Goal: Task Accomplishment & Management: Use online tool/utility

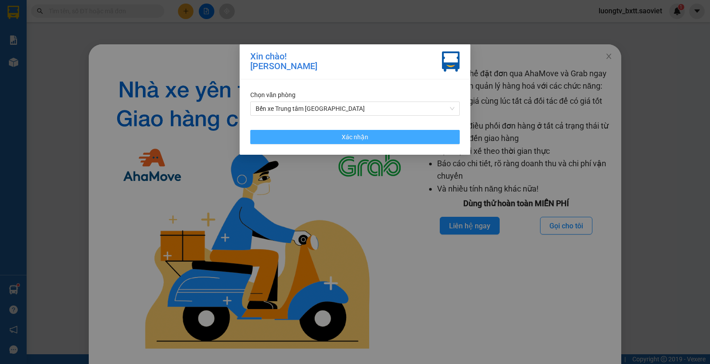
click at [374, 140] on button "Xác nhận" at bounding box center [354, 137] width 209 height 14
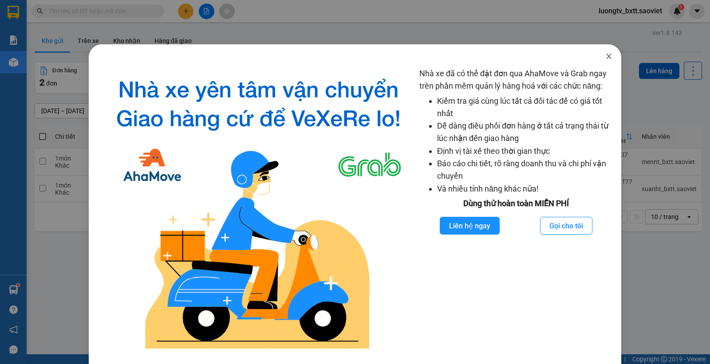
click at [605, 55] on icon "close" at bounding box center [608, 56] width 7 height 7
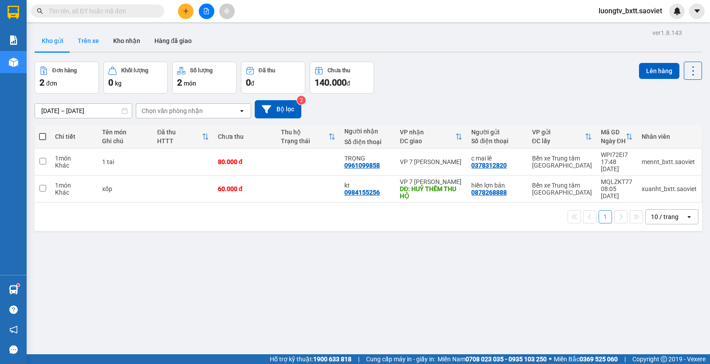
click at [86, 32] on button "Trên xe" at bounding box center [88, 40] width 35 height 21
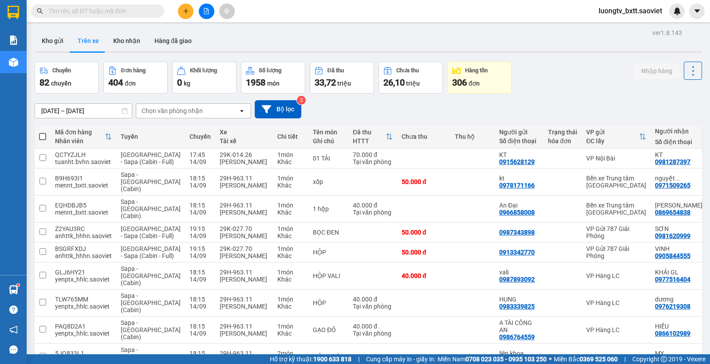
click at [193, 112] on div "Chọn văn phòng nhận" at bounding box center [171, 110] width 61 height 9
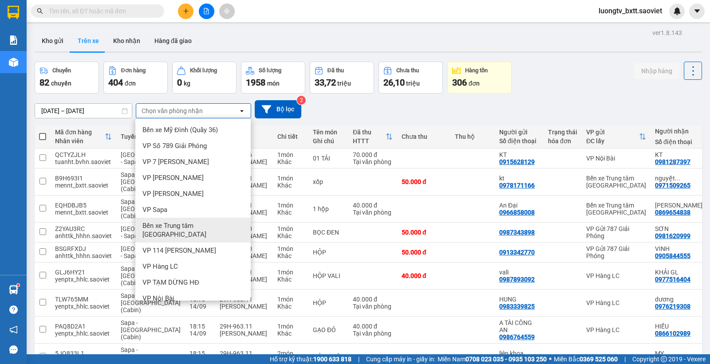
click at [182, 220] on div "Bến xe Trung tâm [GEOGRAPHIC_DATA]" at bounding box center [192, 230] width 115 height 25
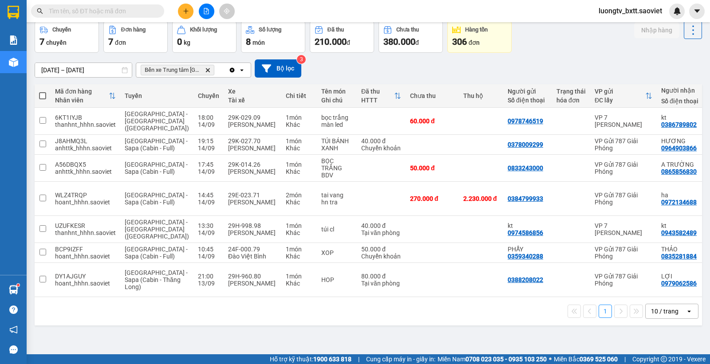
scroll to position [40, 0]
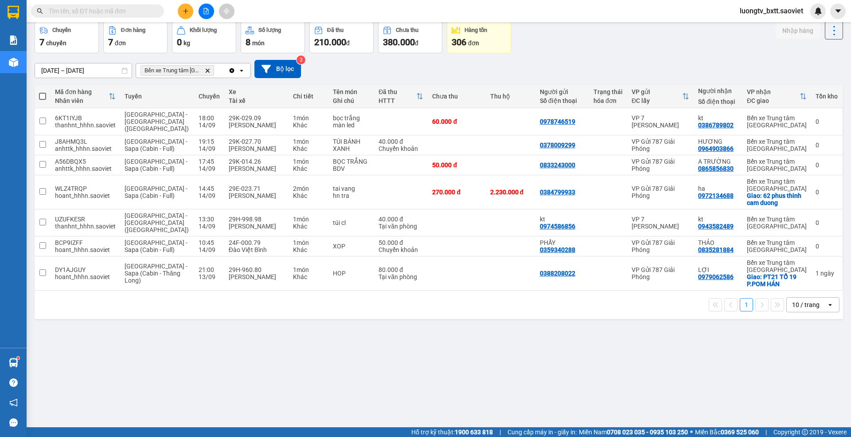
click at [549, 353] on div "ver 1.8.143 Kho gửi Trên xe Kho nhận Hàng đã giao Chuyến 7 chuyến Đơn hàng 7 đơ…" at bounding box center [439, 204] width 816 height 437
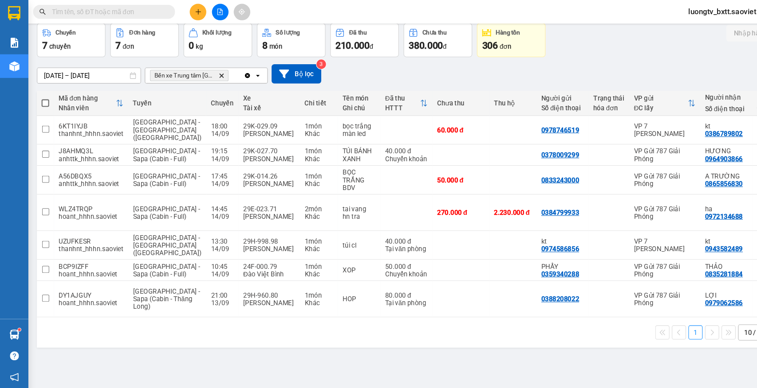
scroll to position [39, 0]
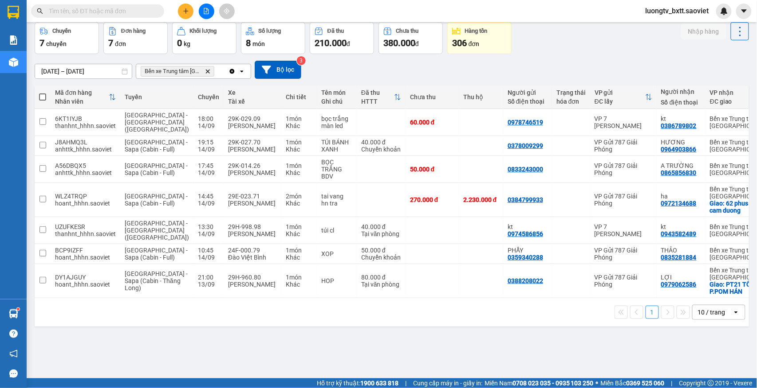
click at [479, 349] on div "ver 1.8.143 Kho gửi Trên xe Kho nhận Hàng đã giao Chuyến 7 chuyến Đơn hàng 7 đơ…" at bounding box center [391, 181] width 721 height 388
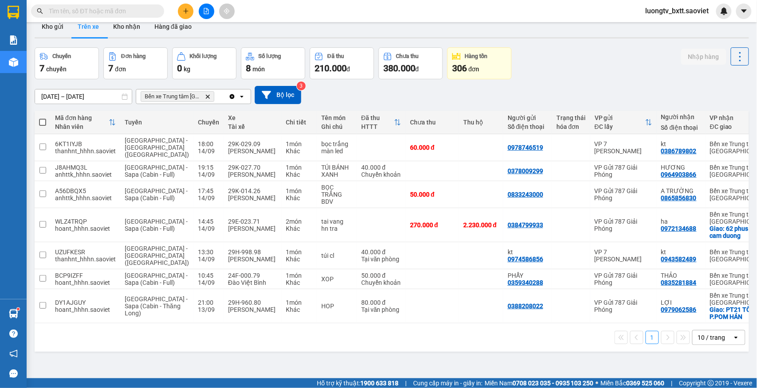
scroll to position [0, 0]
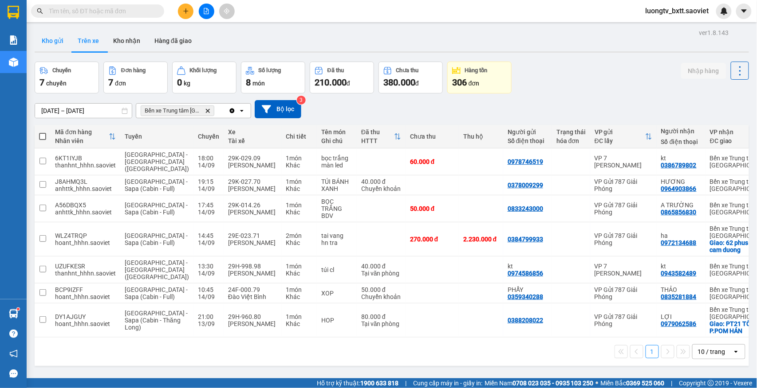
click at [50, 43] on button "Kho gửi" at bounding box center [53, 40] width 36 height 21
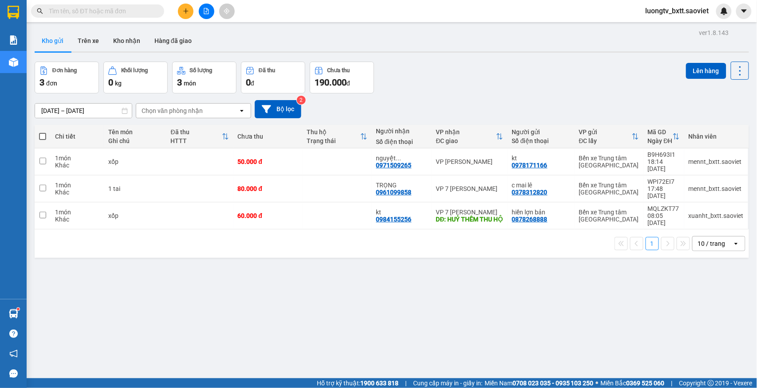
click at [490, 284] on div "ver 1.8.143 Kho gửi Trên xe Kho nhận Hàng đã giao Đơn hàng 3 đơn Khối lượng 0 k…" at bounding box center [391, 221] width 721 height 388
click at [302, 166] on td at bounding box center [336, 162] width 69 height 27
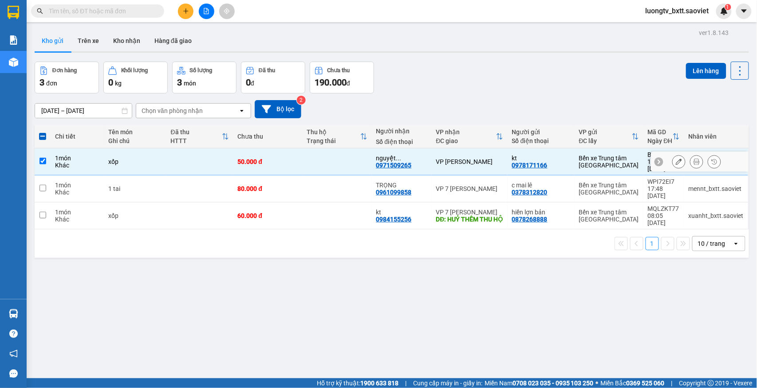
click at [346, 156] on td at bounding box center [336, 162] width 69 height 27
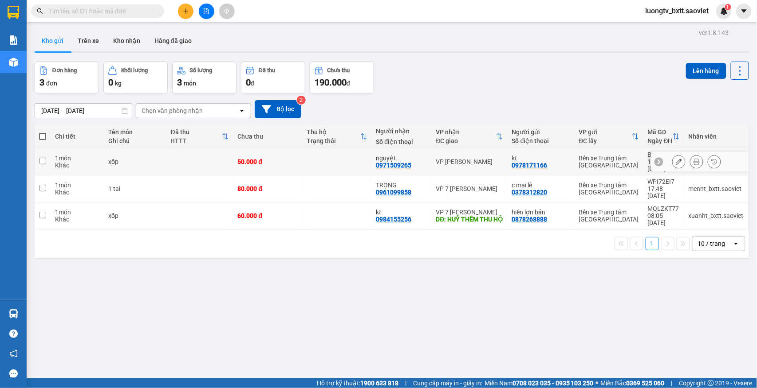
click at [357, 159] on td at bounding box center [336, 162] width 69 height 27
checkbox input "true"
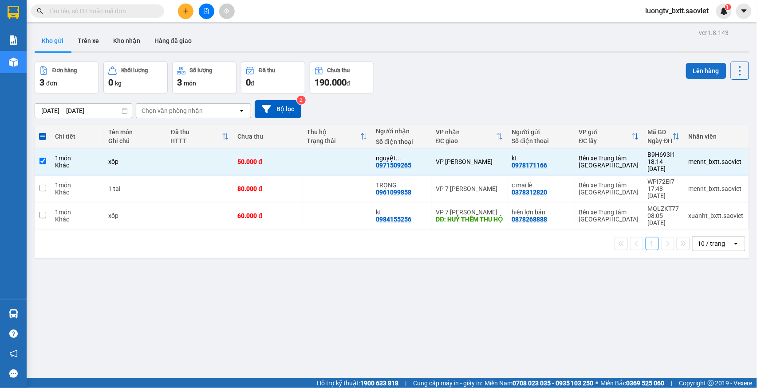
click at [694, 67] on button "Lên hàng" at bounding box center [706, 71] width 40 height 16
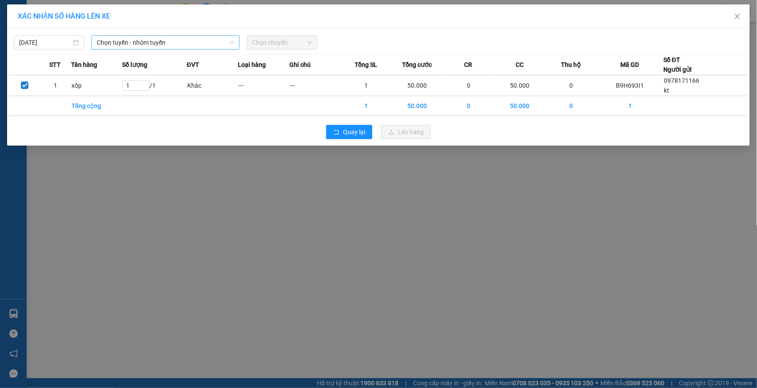
click at [202, 43] on span "Chọn tuyến - nhóm tuyến" at bounding box center [165, 42] width 137 height 13
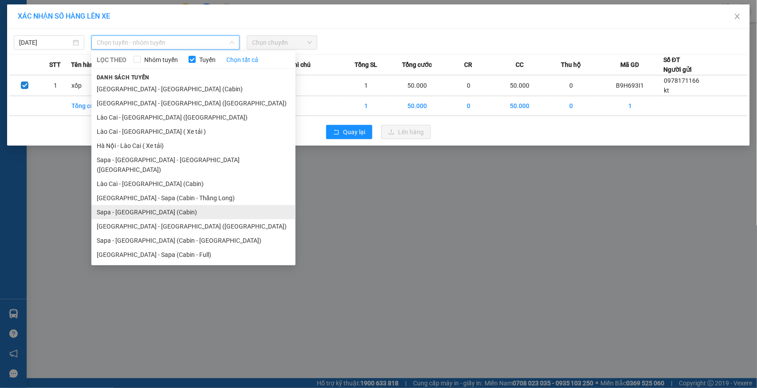
click at [135, 205] on li "Sapa - [GEOGRAPHIC_DATA] (Cabin)" at bounding box center [193, 212] width 204 height 14
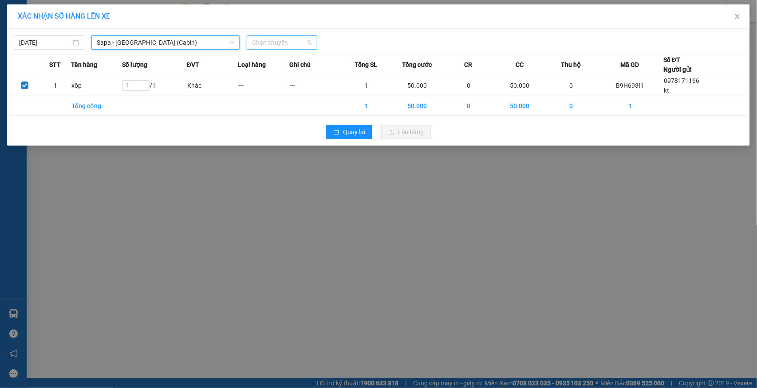
click at [272, 45] on span "Chọn chuyến" at bounding box center [282, 42] width 60 height 13
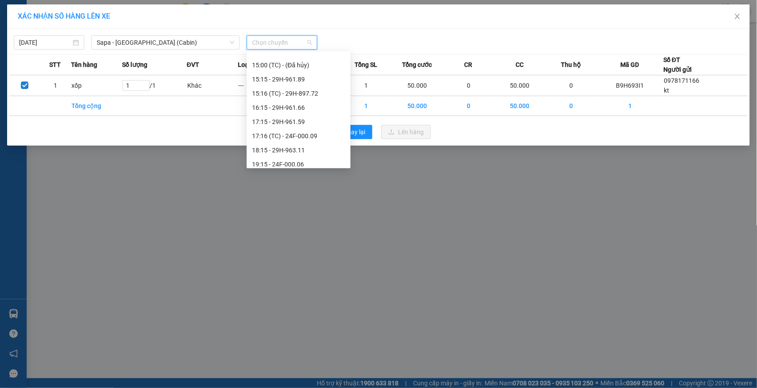
scroll to position [295, 0]
click at [283, 145] on div "18:15 - 29H-963.11" at bounding box center [298, 148] width 93 height 10
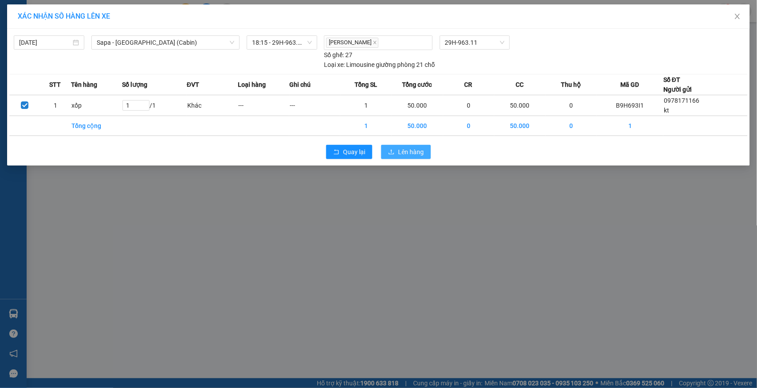
click at [422, 157] on span "Lên hàng" at bounding box center [411, 152] width 26 height 10
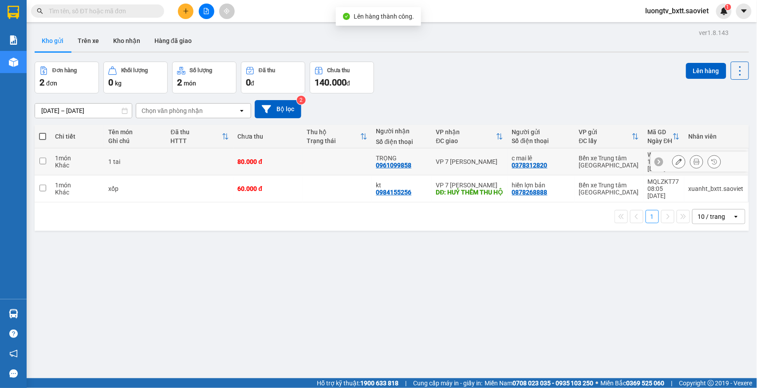
click at [334, 160] on td at bounding box center [336, 162] width 69 height 27
checkbox input "true"
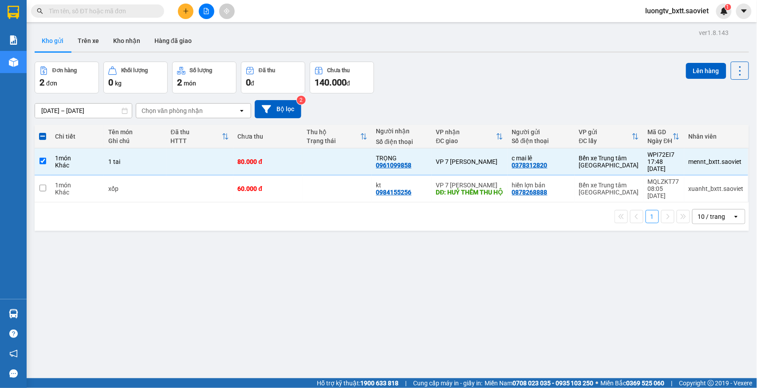
click at [486, 89] on div "Đơn hàng 2 đơn Khối lượng 0 kg Số lượng 2 món Đã thu 0 đ Chưa thu 140.000 đ Lên…" at bounding box center [392, 78] width 714 height 32
click at [327, 176] on td at bounding box center [336, 189] width 69 height 27
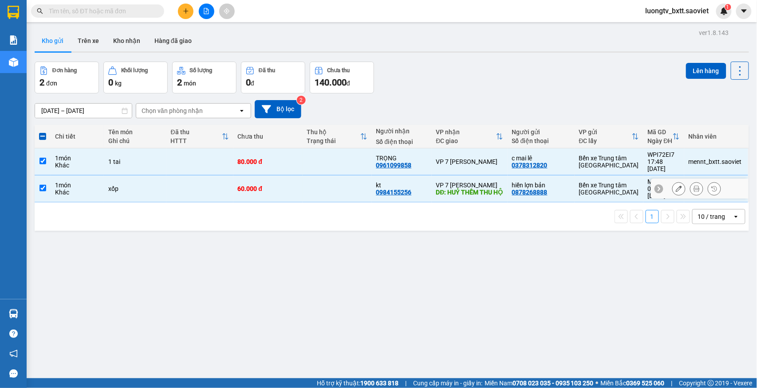
click at [332, 182] on td at bounding box center [336, 189] width 69 height 27
checkbox input "false"
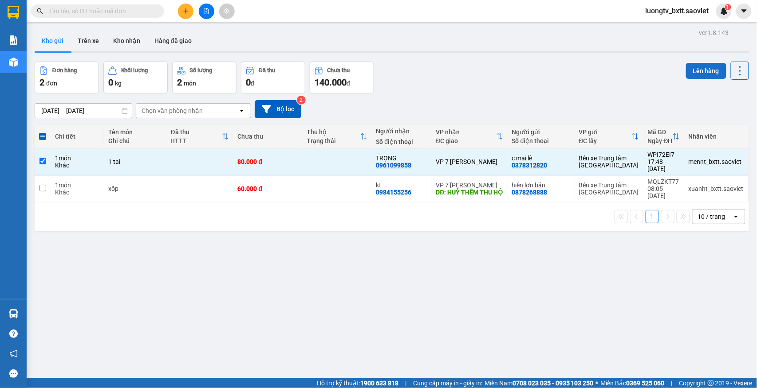
click at [698, 70] on button "Lên hàng" at bounding box center [706, 71] width 40 height 16
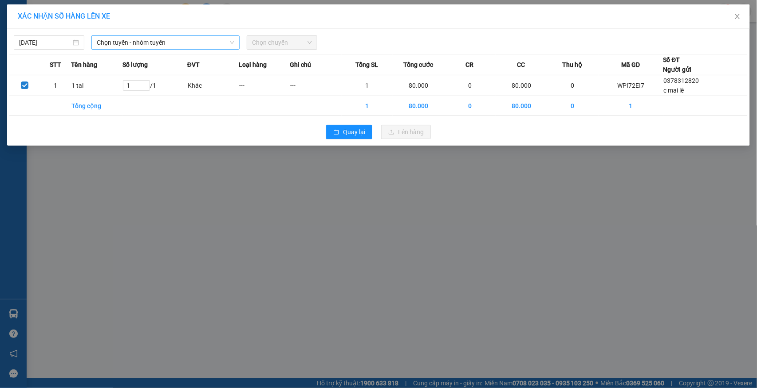
click at [130, 36] on span "Chọn tuyến - nhóm tuyến" at bounding box center [165, 42] width 137 height 13
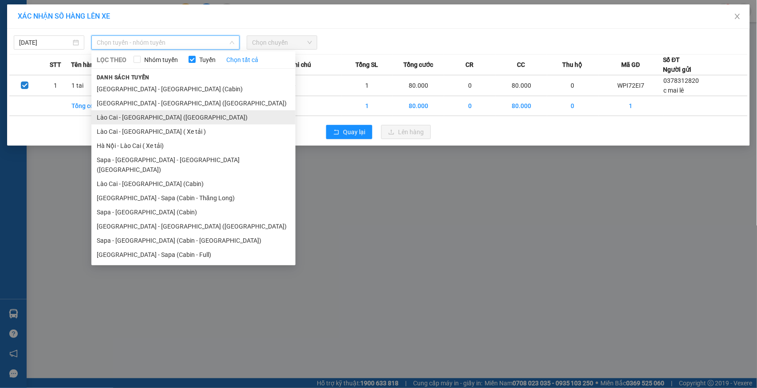
click at [136, 119] on li "Lào Cai - Hà Nội (Giường)" at bounding box center [193, 117] width 204 height 14
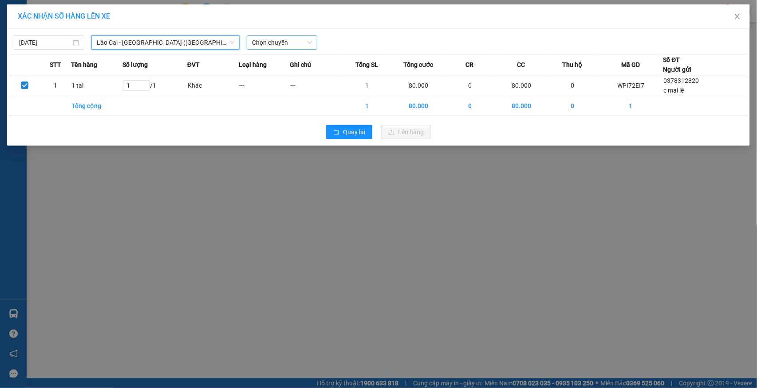
click at [288, 41] on span "Chọn chuyến" at bounding box center [282, 42] width 60 height 13
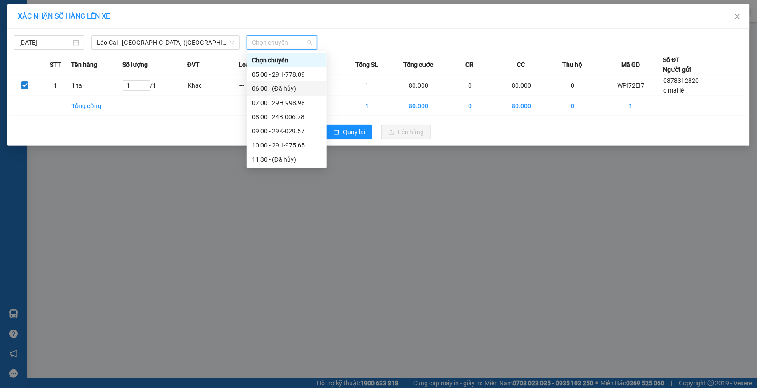
scroll to position [142, 0]
click at [283, 117] on div "18:30 - 29H-975.69" at bounding box center [286, 117] width 69 height 10
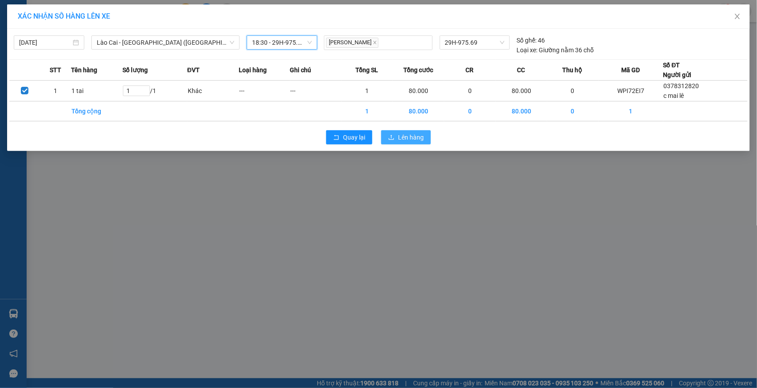
click at [401, 136] on span "Lên hàng" at bounding box center [411, 138] width 26 height 10
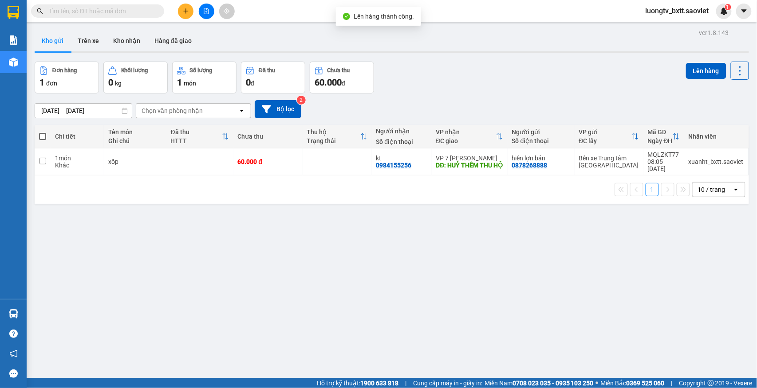
click at [490, 79] on div "Đơn hàng 1 đơn Khối lượng 0 kg Số lượng 1 món Đã thu 0 đ Chưa thu 60.000 đ Lên …" at bounding box center [392, 78] width 714 height 32
click at [557, 106] on div "12/09/2025 – 14/09/2025 Press the down arrow key to interact with the calendar …" at bounding box center [392, 109] width 714 height 18
click at [208, 14] on button at bounding box center [207, 12] width 16 height 16
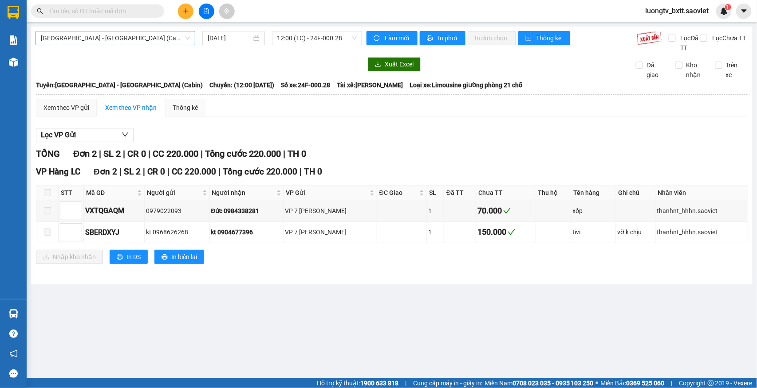
click at [130, 43] on span "Hà Nội - Lào Cai (Cabin)" at bounding box center [115, 37] width 149 height 13
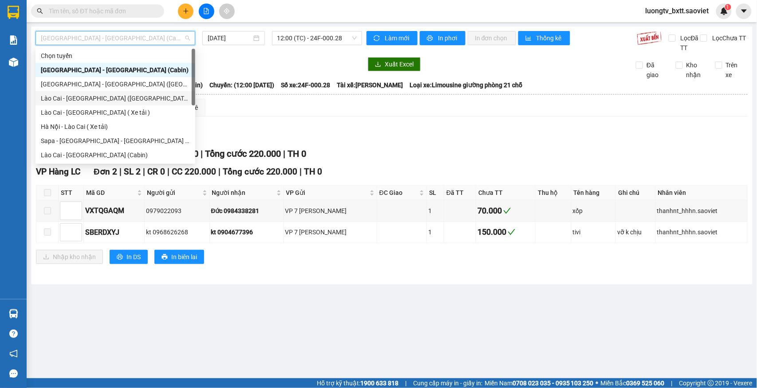
click at [78, 95] on div "Lào Cai - Hà Nội (Giường)" at bounding box center [115, 99] width 149 height 10
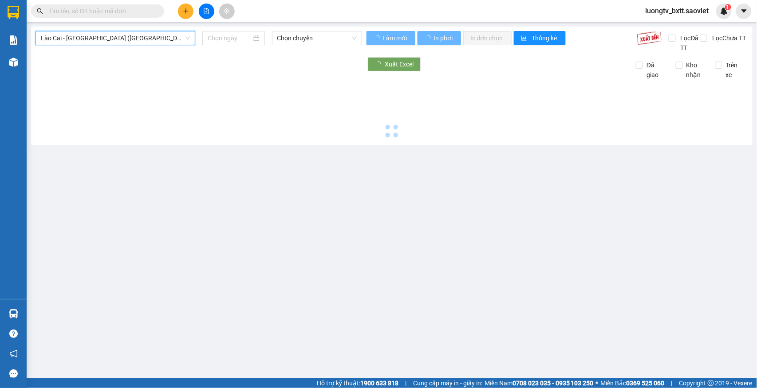
type input "14/09/2025"
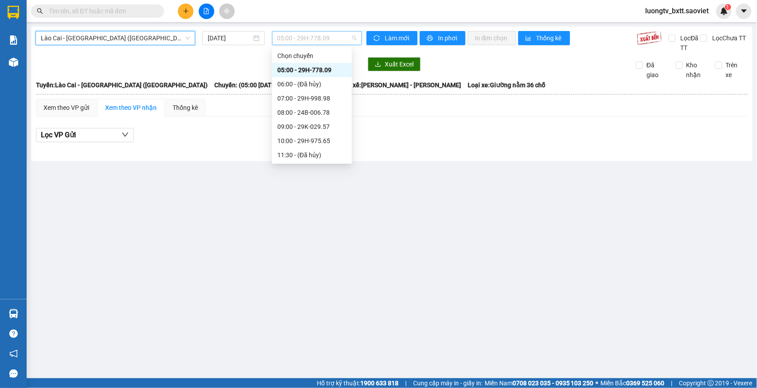
click at [313, 38] on span "05:00 - 29H-778.09" at bounding box center [316, 37] width 79 height 13
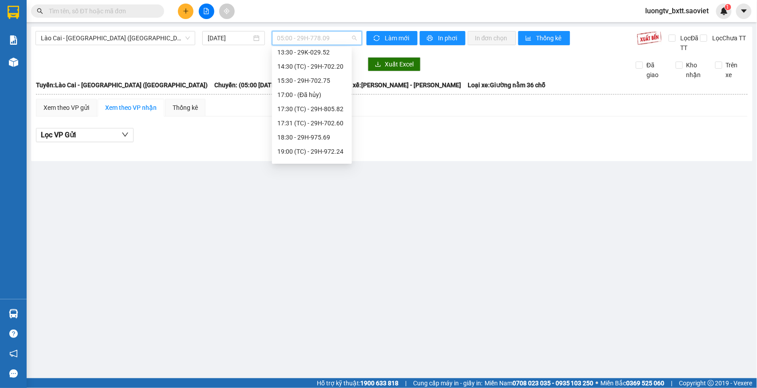
scroll to position [118, 0]
click at [300, 132] on div "18:30 - 29H-975.69" at bounding box center [311, 137] width 69 height 10
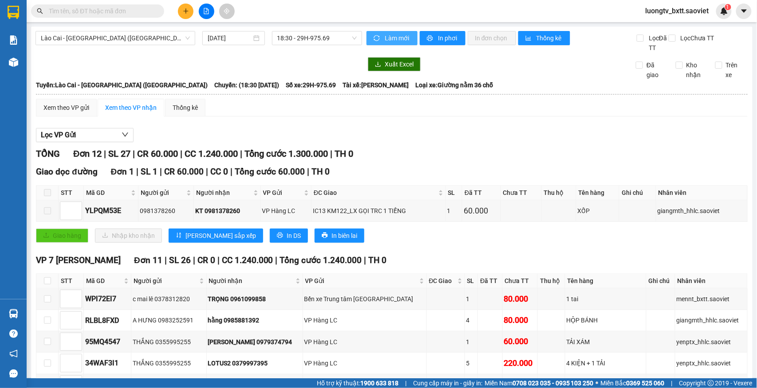
click at [394, 34] on span "Làm mới" at bounding box center [398, 38] width 26 height 10
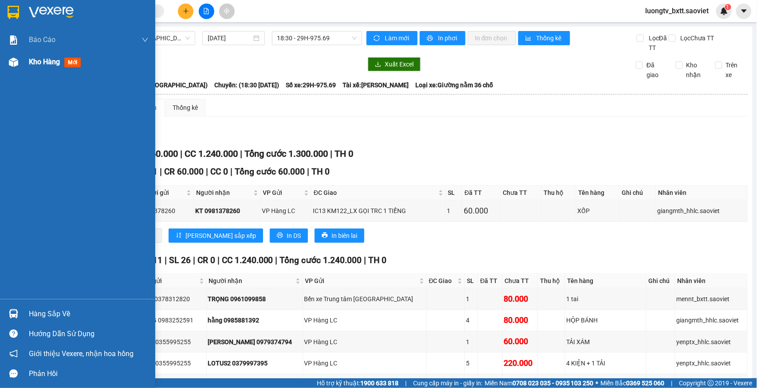
click at [51, 60] on span "Kho hàng" at bounding box center [44, 62] width 31 height 8
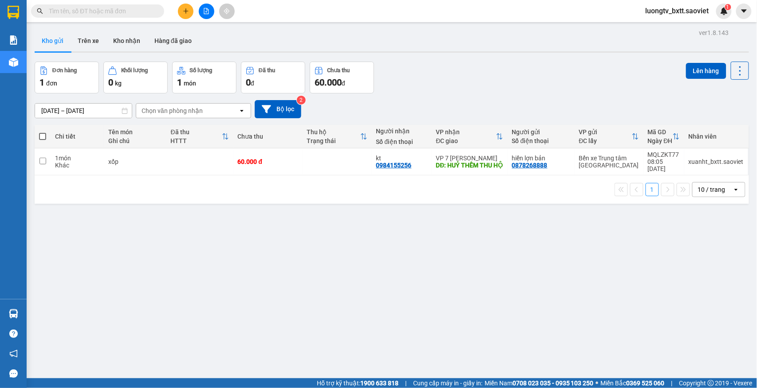
click at [544, 102] on div "12/09/2025 – 14/09/2025 Press the down arrow key to interact with the calendar …" at bounding box center [392, 109] width 714 height 18
click at [90, 43] on button "Trên xe" at bounding box center [88, 40] width 35 height 21
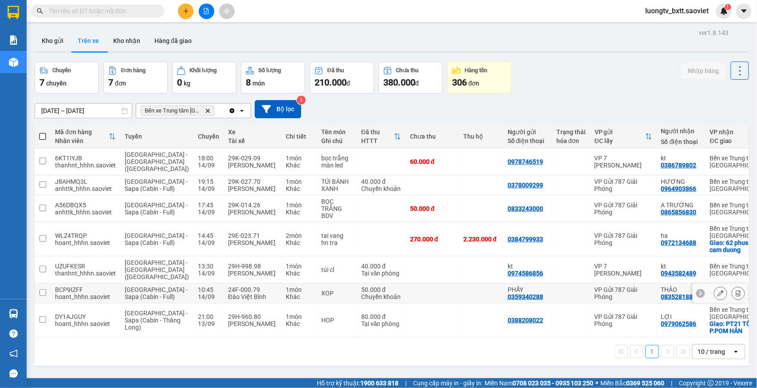
click at [405, 295] on td at bounding box center [431, 294] width 53 height 20
checkbox input "true"
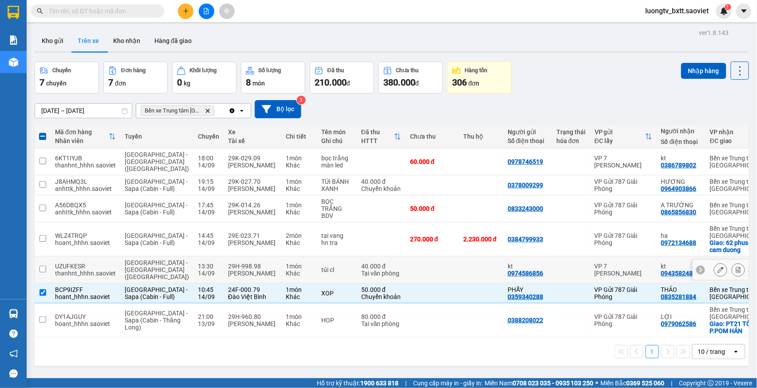
click at [459, 268] on td at bounding box center [481, 270] width 44 height 27
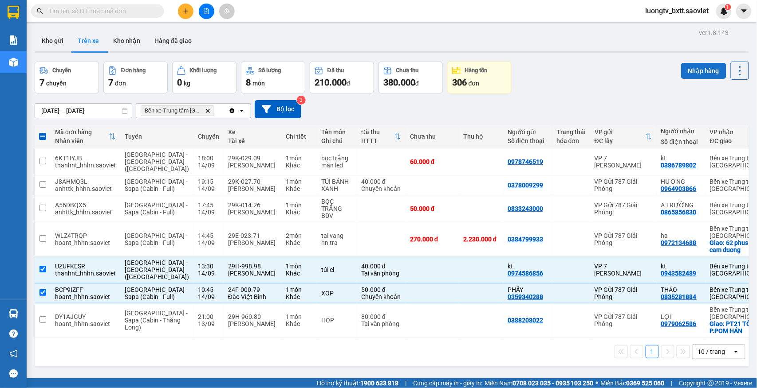
click at [687, 68] on button "Nhập hàng" at bounding box center [703, 71] width 45 height 16
checkbox input "false"
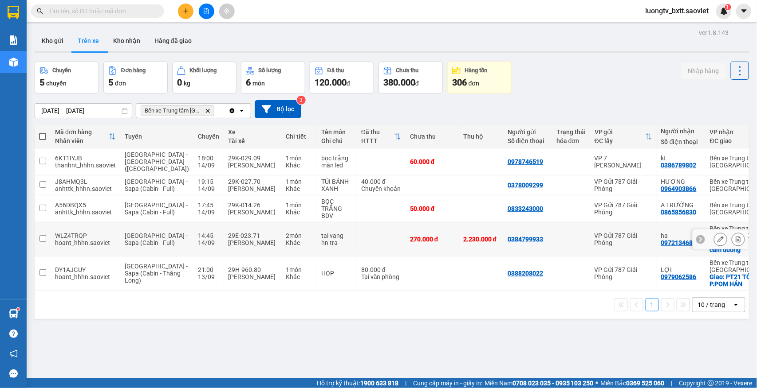
click at [410, 239] on div "270.000 đ" at bounding box center [432, 239] width 44 height 7
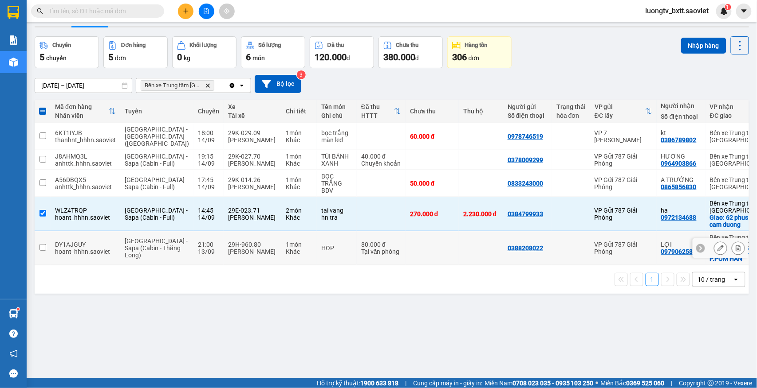
scroll to position [41, 0]
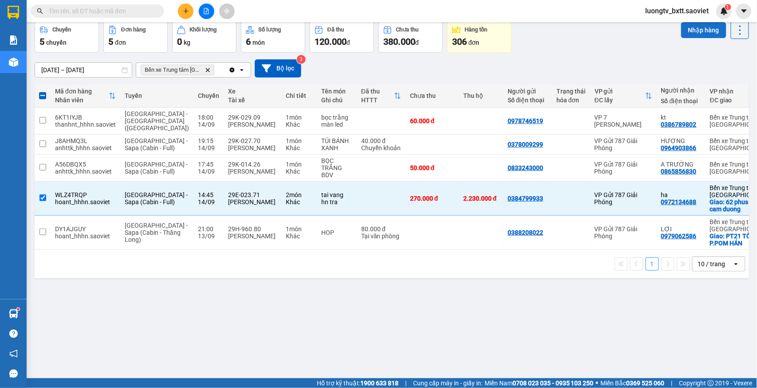
click at [696, 29] on button "Nhập hàng" at bounding box center [703, 30] width 45 height 16
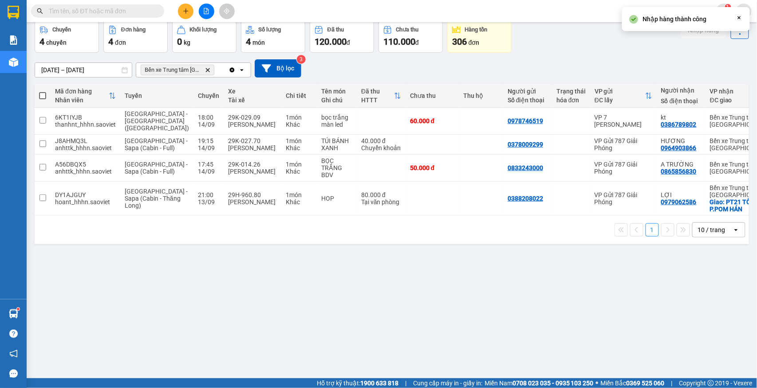
click at [552, 66] on div "12/09/2025 – 14/09/2025 Press the down arrow key to interact with the calendar …" at bounding box center [392, 68] width 714 height 18
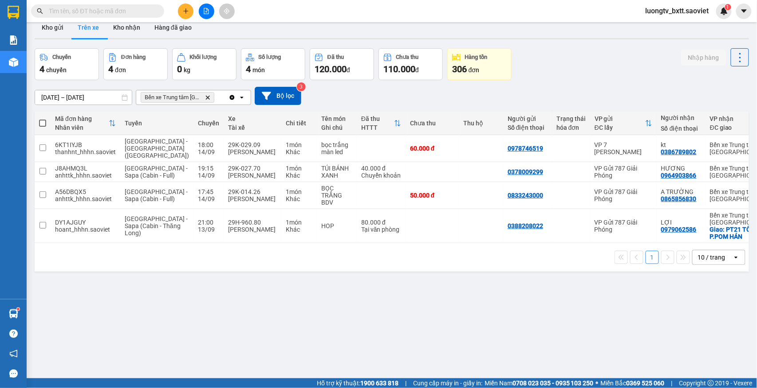
scroll to position [0, 0]
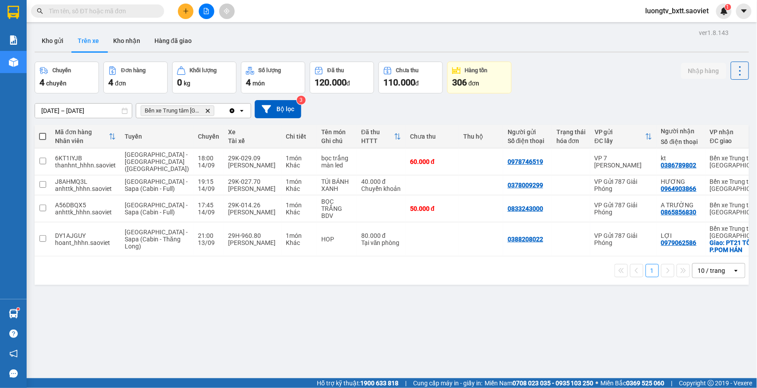
click at [576, 73] on div "Chuyến 4 chuyến Đơn hàng 4 đơn Khối lượng 0 kg Số lượng 4 món Đã thu 120.000 đ …" at bounding box center [392, 78] width 714 height 32
click at [459, 240] on td at bounding box center [481, 240] width 44 height 34
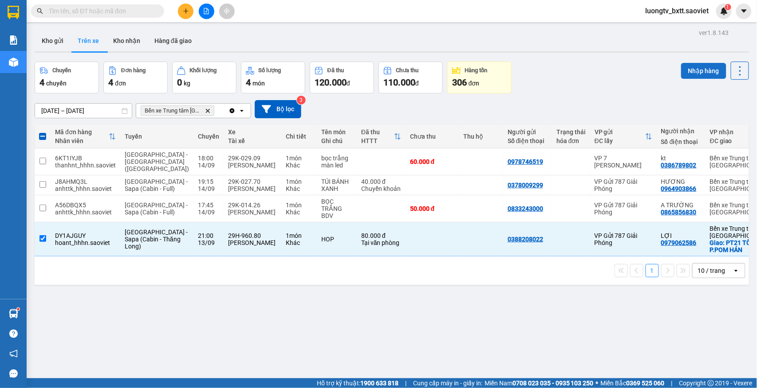
click at [682, 77] on button "Nhập hàng" at bounding box center [703, 71] width 45 height 16
checkbox input "false"
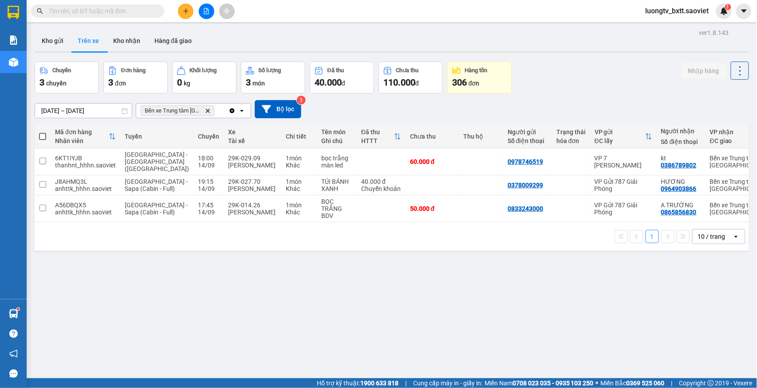
click at [122, 13] on input "text" at bounding box center [101, 11] width 105 height 10
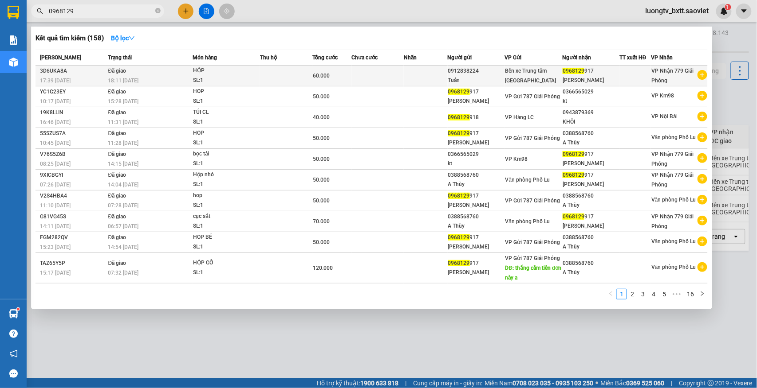
type input "0968129"
click at [369, 75] on td at bounding box center [378, 76] width 52 height 21
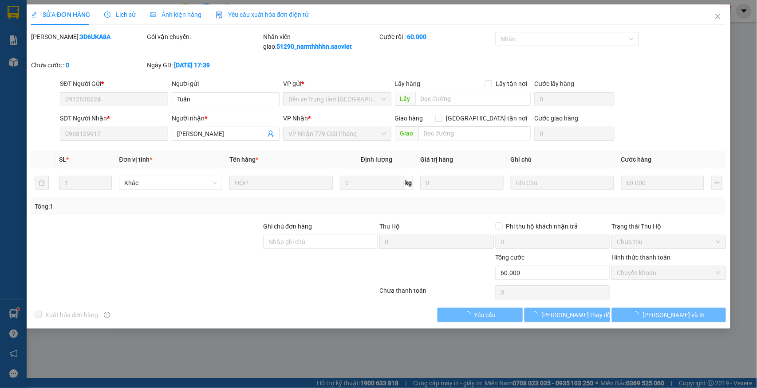
type input "0912838224"
type input "Tuấn"
type input "0968129917"
type input "Anh Phong"
type input "60.000"
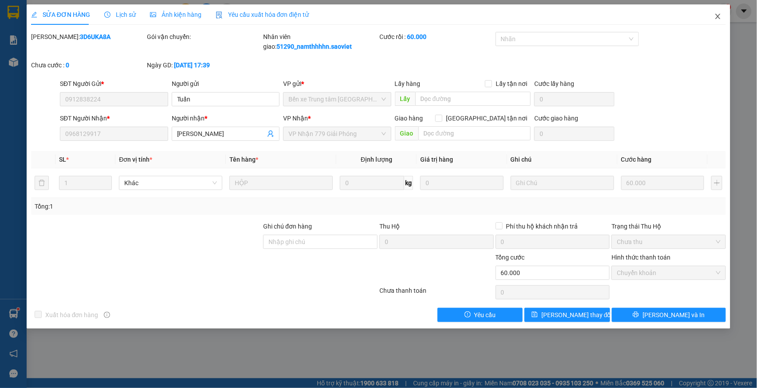
click at [715, 15] on icon "close" at bounding box center [717, 16] width 7 height 7
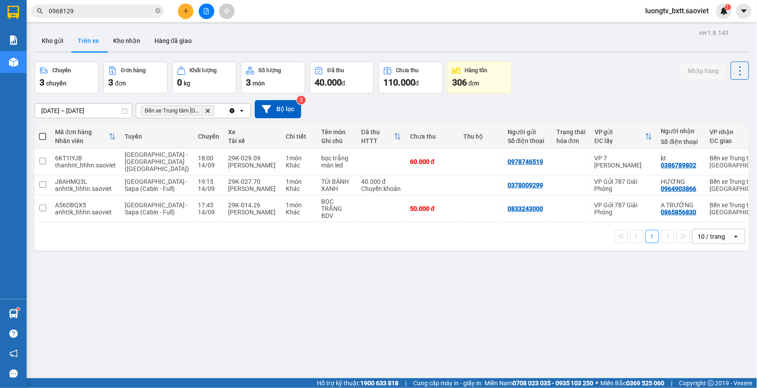
click at [567, 92] on div "Chuyến 3 chuyến Đơn hàng 3 đơn Khối lượng 0 kg Số lượng 3 món Đã thu 40.000 đ C…" at bounding box center [392, 78] width 714 height 32
click at [156, 11] on icon "close-circle" at bounding box center [157, 10] width 5 height 5
click at [568, 70] on div "Chuyến 3 chuyến Đơn hàng 3 đơn Khối lượng 0 kg Số lượng 3 món Đã thu 40.000 đ C…" at bounding box center [392, 78] width 714 height 32
click at [50, 40] on button "Kho gửi" at bounding box center [53, 40] width 36 height 21
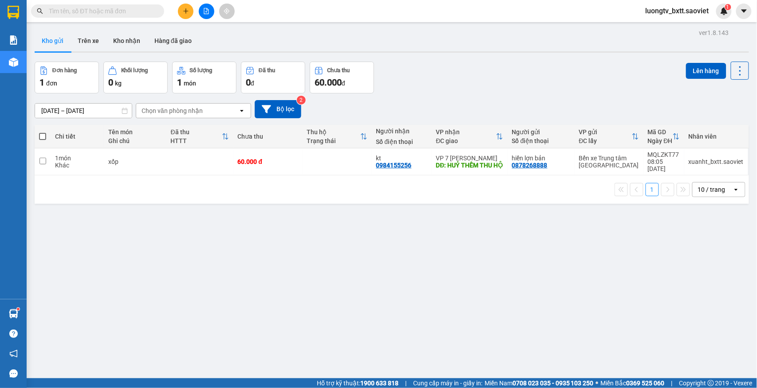
click at [496, 73] on div "Đơn hàng 1 đơn Khối lượng 0 kg Số lượng 1 món Đã thu 0 đ Chưa thu 60.000 đ Lên …" at bounding box center [392, 78] width 714 height 32
click at [89, 34] on button "Trên xe" at bounding box center [88, 40] width 35 height 21
